Goal: Transaction & Acquisition: Download file/media

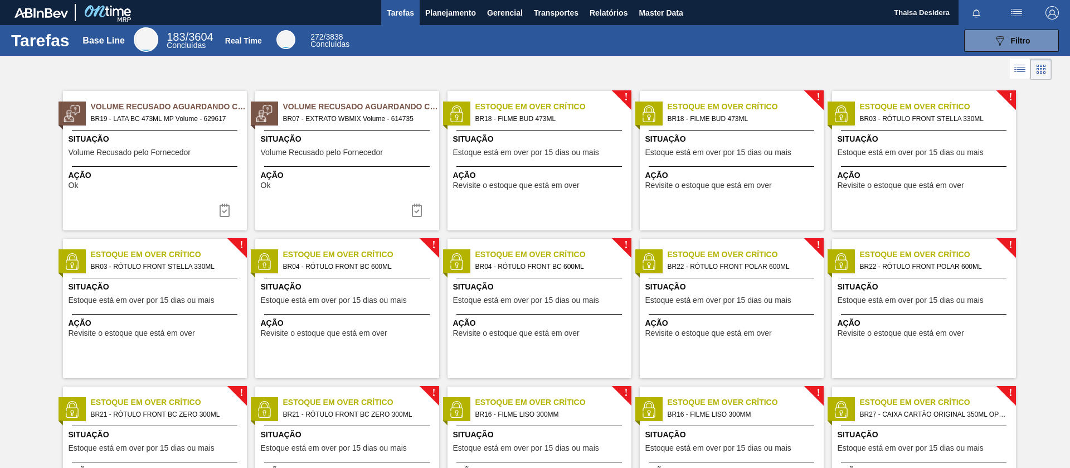
click at [1014, 43] on span "Filtro" at bounding box center [1021, 40] width 20 height 9
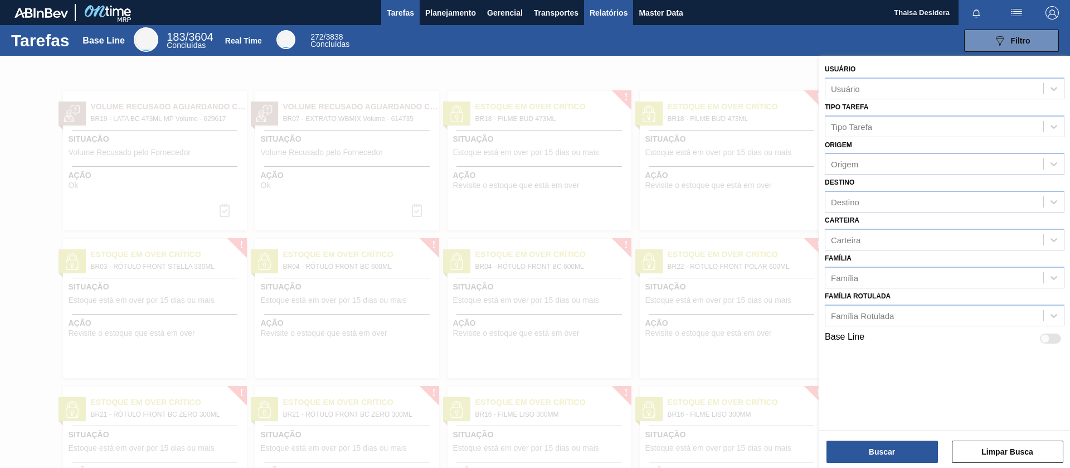
click at [604, 14] on span "Relatórios" at bounding box center [609, 12] width 38 height 13
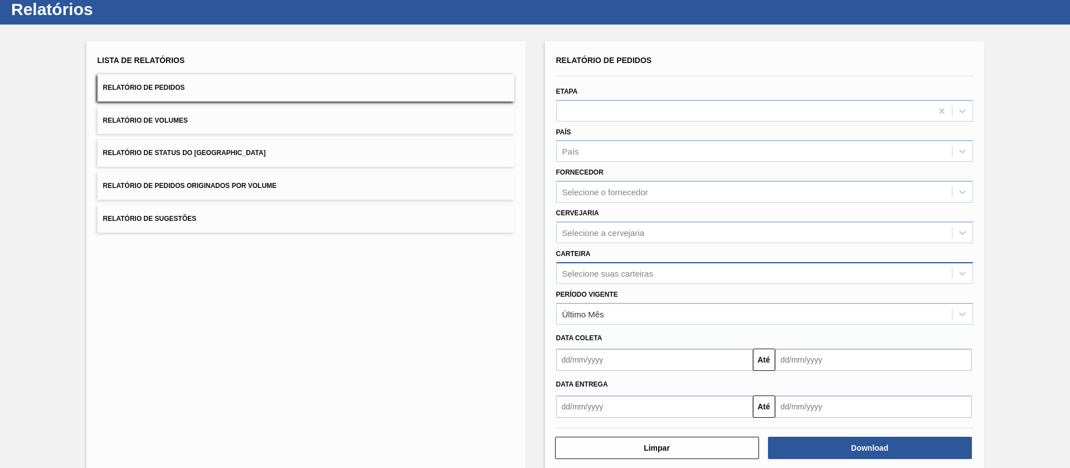
scroll to position [49, 0]
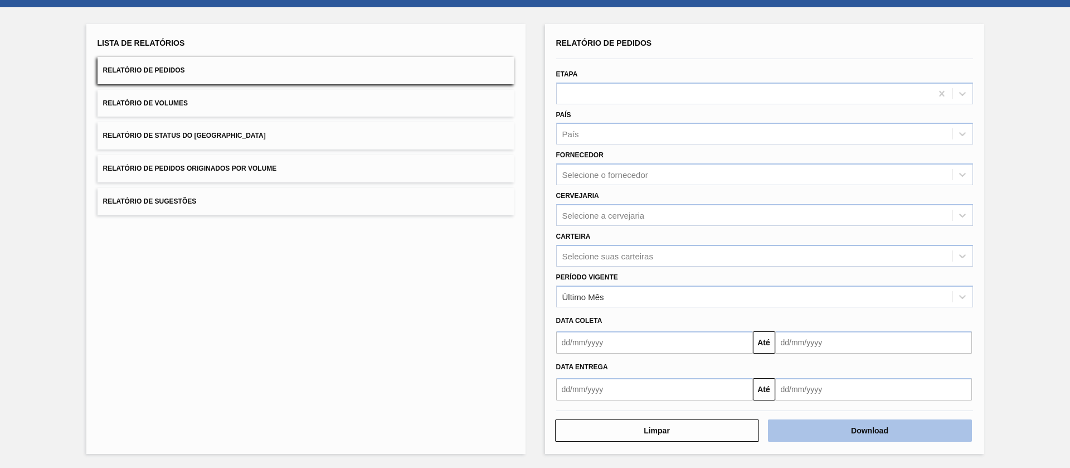
click at [864, 434] on button "Download" at bounding box center [870, 430] width 204 height 22
